Goal: Task Accomplishment & Management: Use online tool/utility

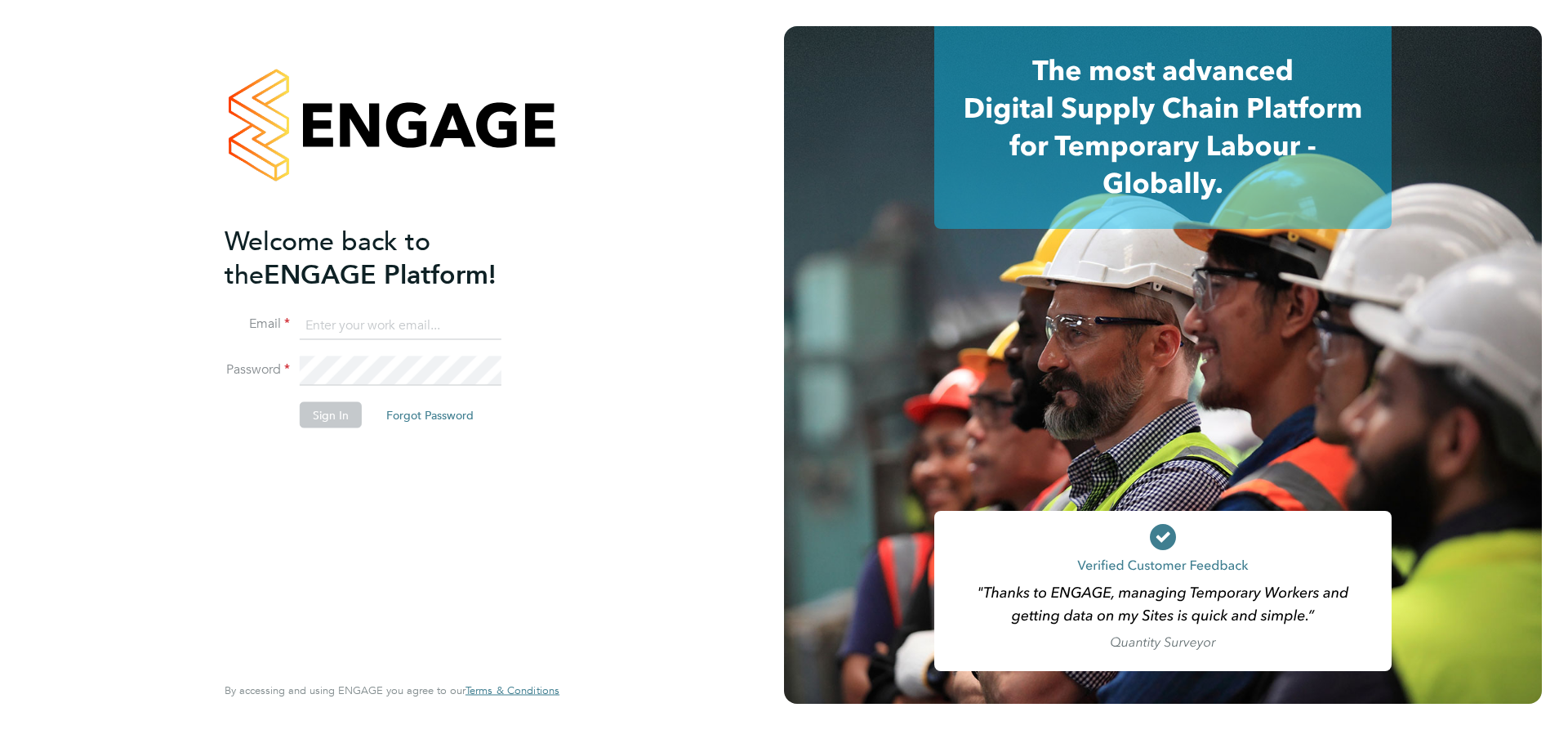
type input "lpearson@tradelinerecruitment.co.uk"
click at [327, 406] on button "Sign In" at bounding box center [330, 415] width 62 height 26
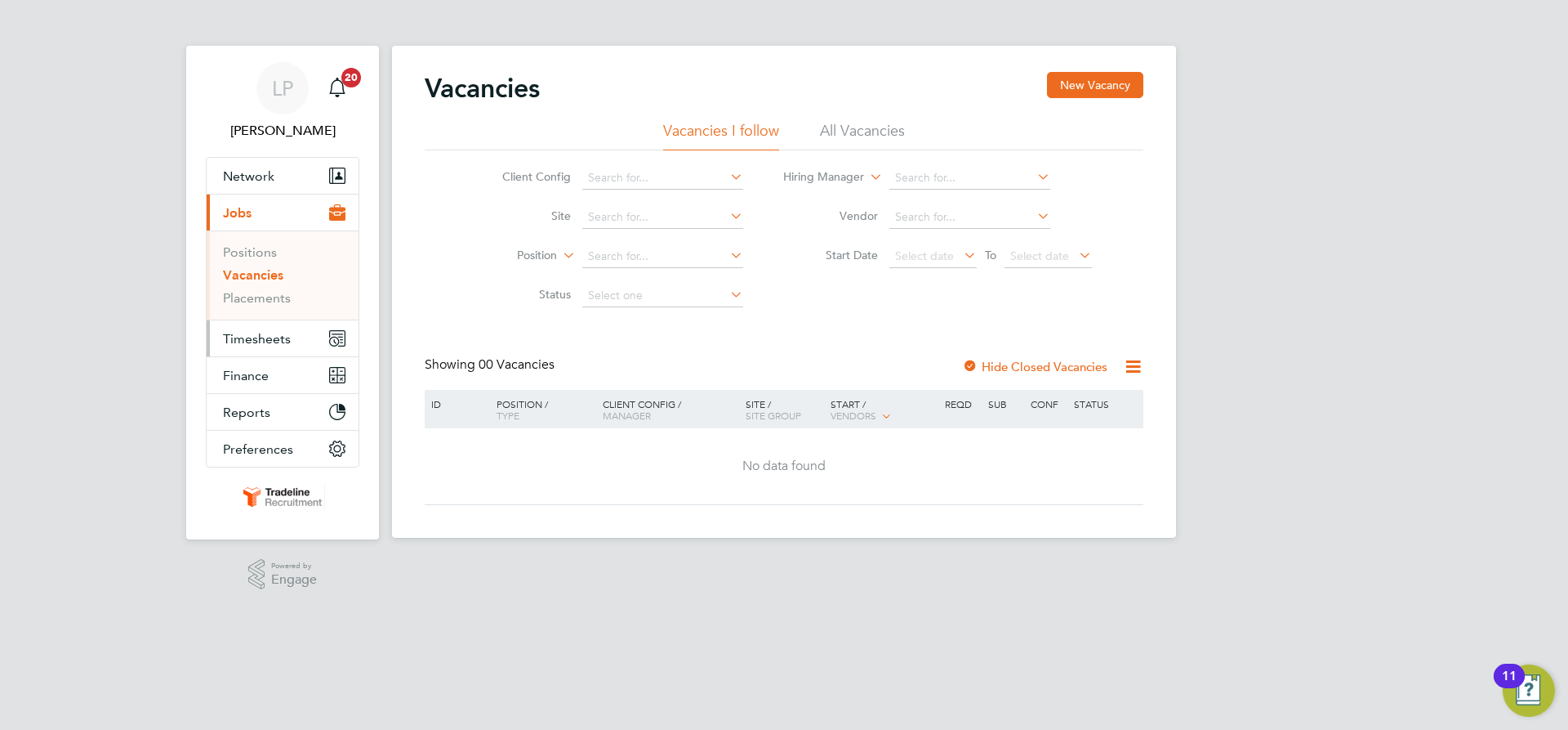
click at [277, 339] on span "Timesheets" at bounding box center [256, 339] width 68 height 16
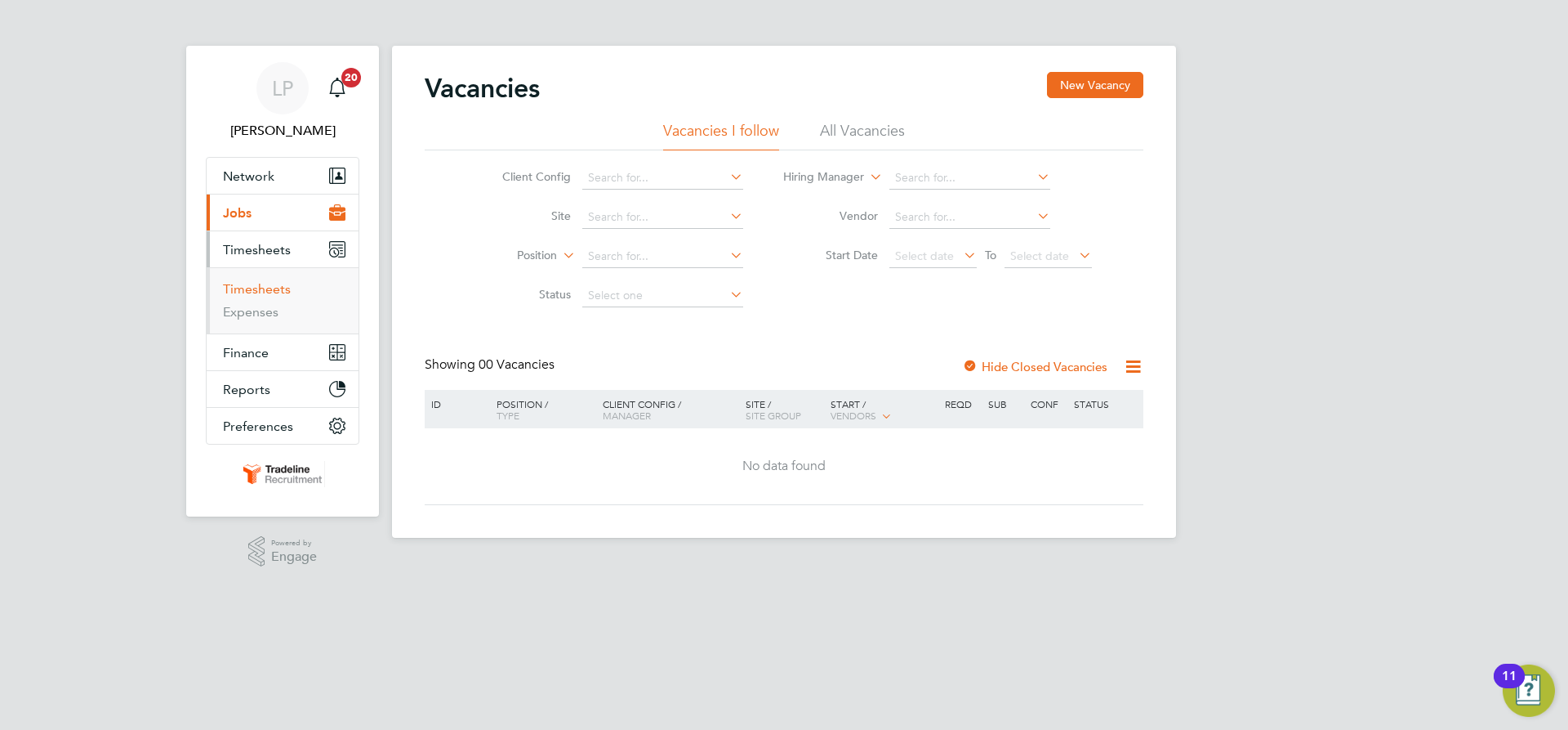
click at [251, 285] on link "Timesheets" at bounding box center [256, 289] width 68 height 16
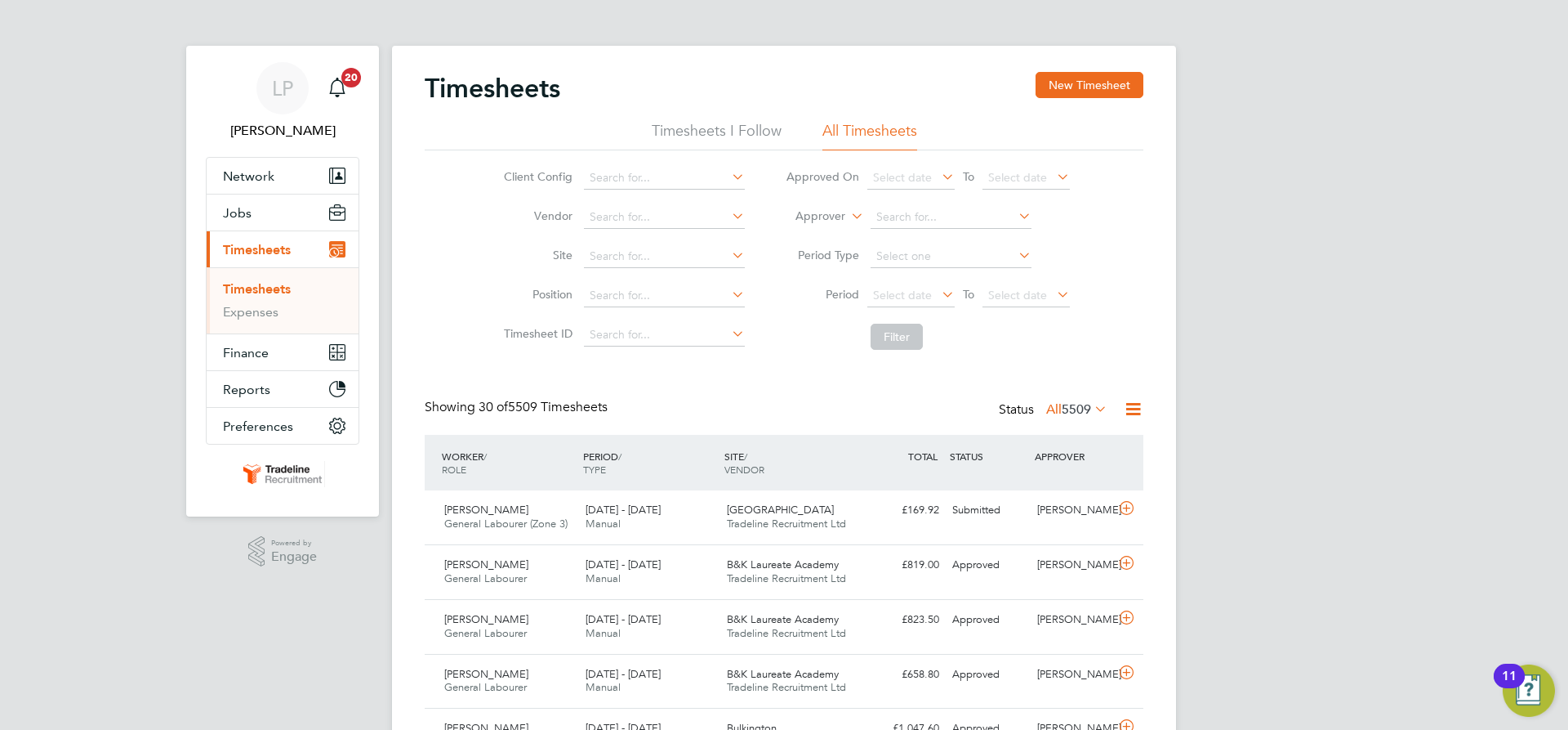
click at [830, 221] on label "Approver" at bounding box center [809, 216] width 74 height 17
click at [831, 232] on li "Worker" at bounding box center [805, 235] width 81 height 21
click at [953, 222] on input at bounding box center [951, 217] width 161 height 23
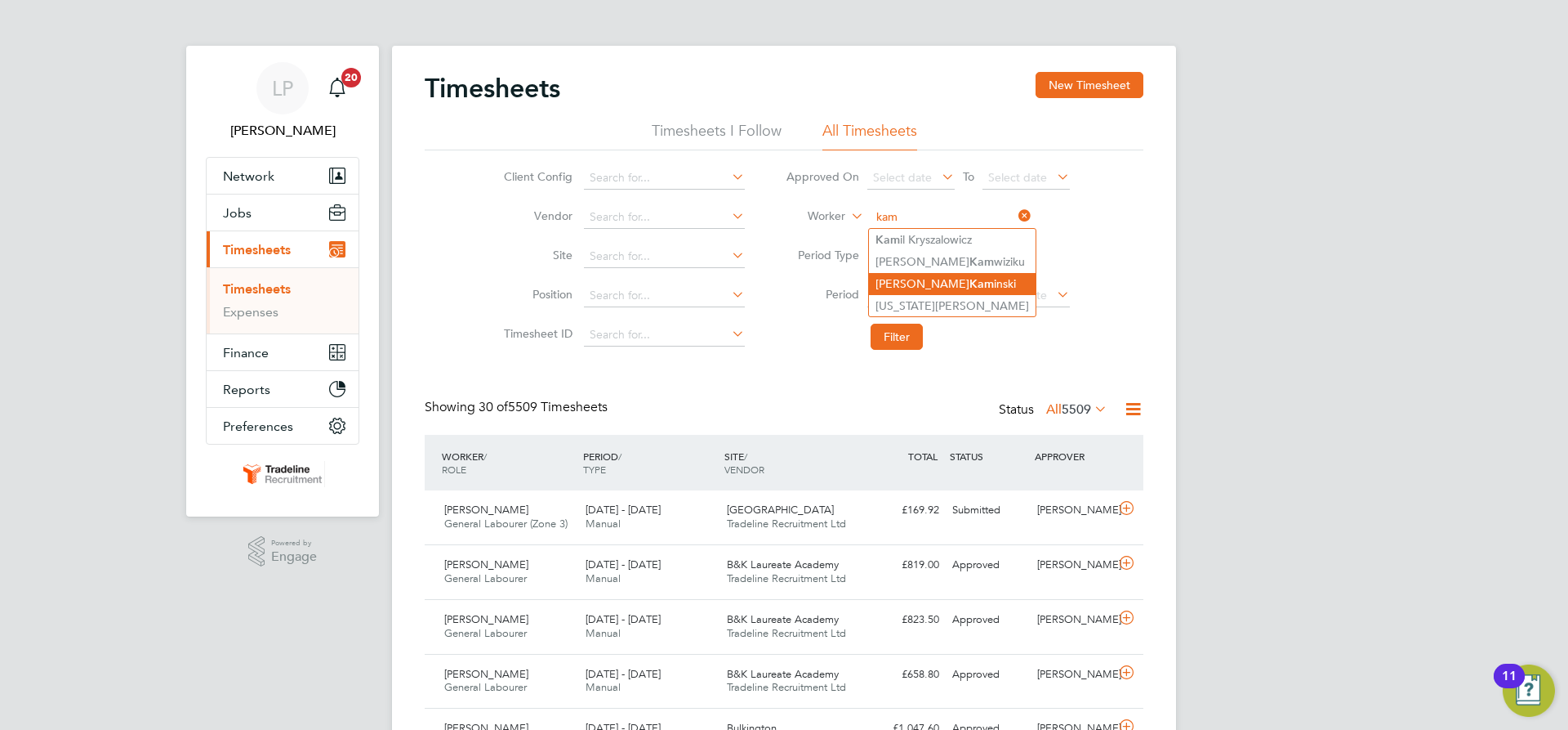
click at [958, 284] on li "[PERSON_NAME] inski" at bounding box center [953, 284] width 167 height 22
type input "[PERSON_NAME]"
click at [927, 211] on input at bounding box center [951, 217] width 161 height 23
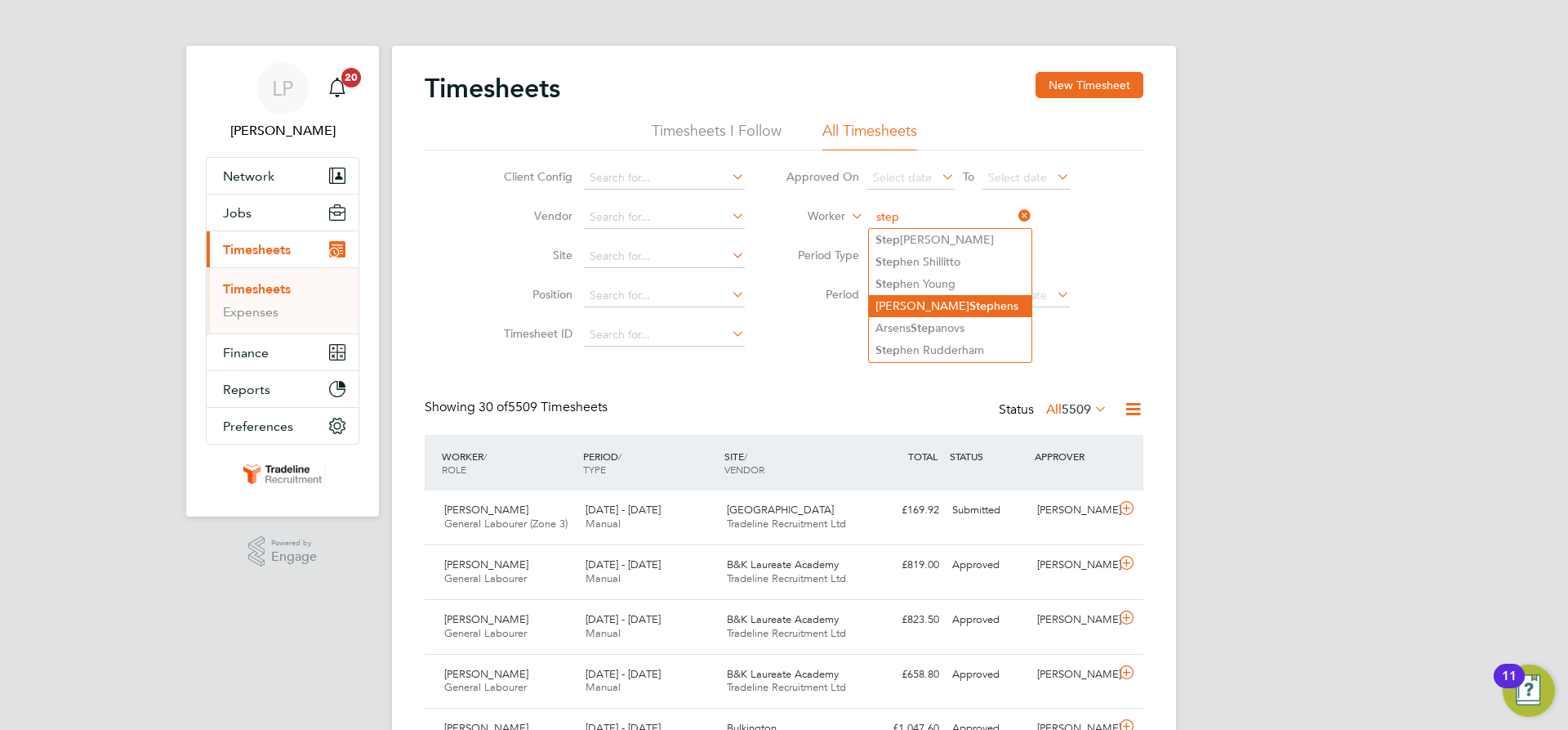
click at [931, 301] on li "[PERSON_NAME] Step hens" at bounding box center [950, 306] width 162 height 22
type input "[PERSON_NAME]"
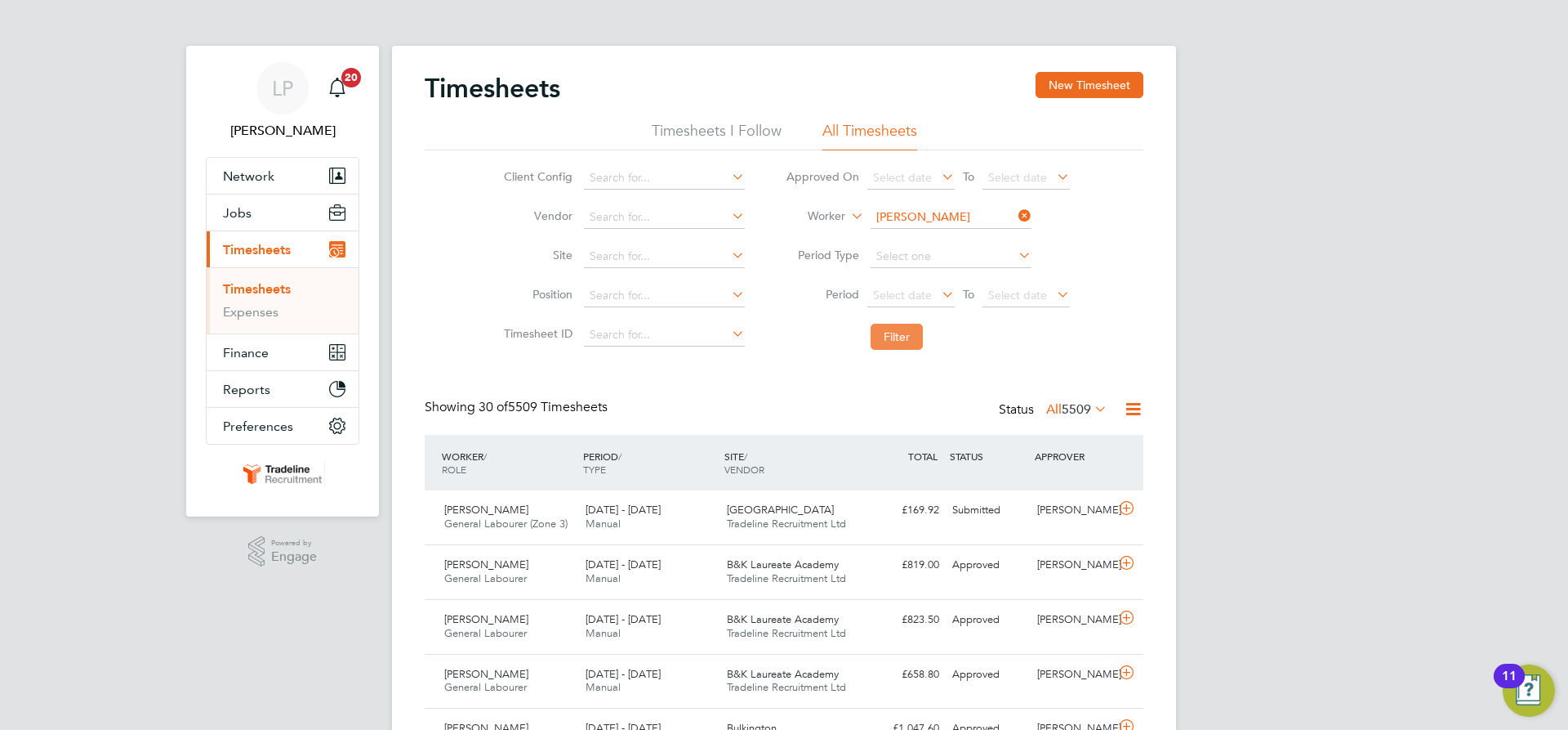
click at [905, 334] on button "Filter" at bounding box center [897, 336] width 53 height 26
